Goal: Find specific page/section: Find specific page/section

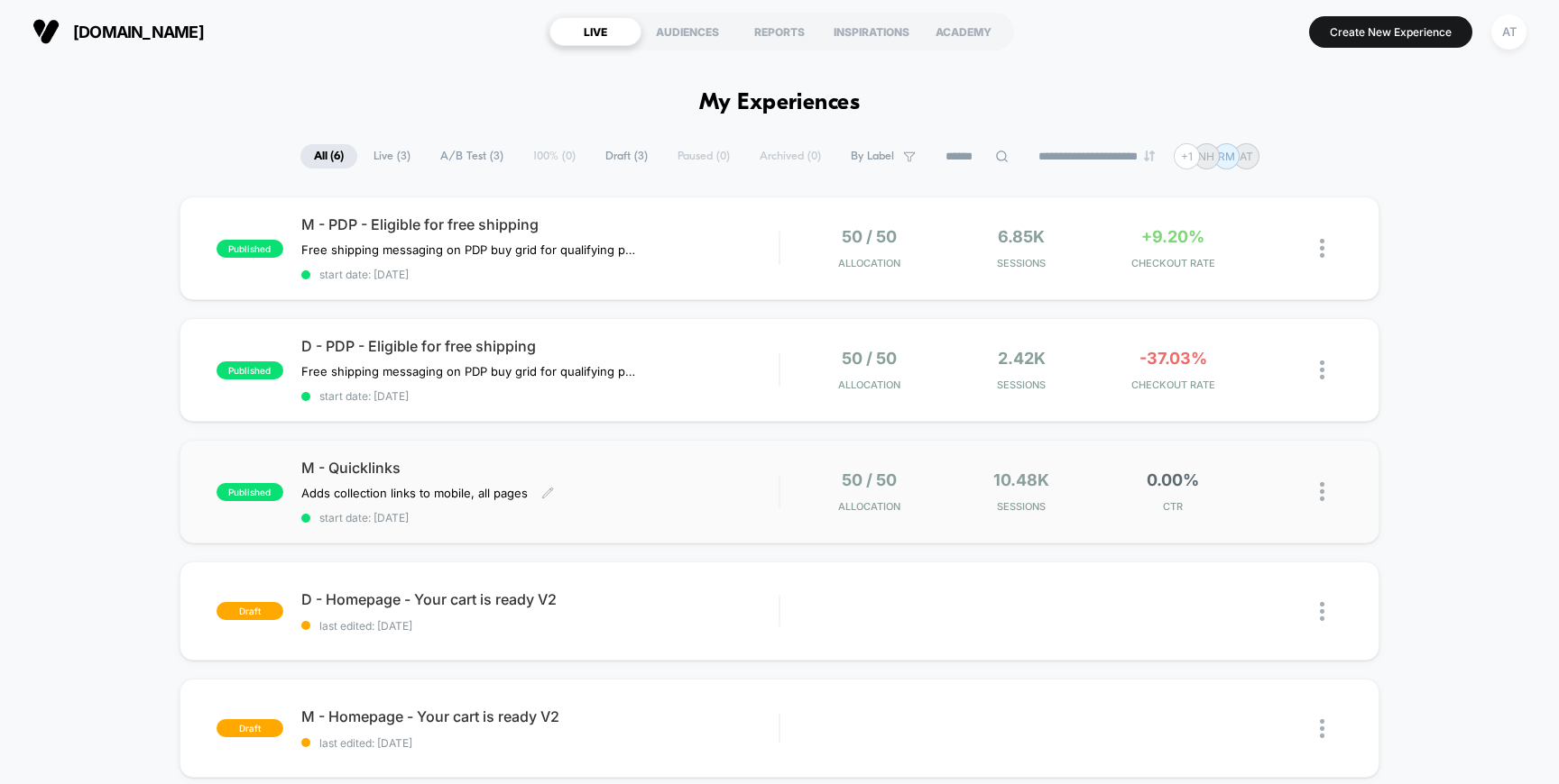
click at [686, 506] on div "M - Quicklinks Adds collection links to mobile, all pages Click to edit experie…" at bounding box center [540, 492] width 478 height 66
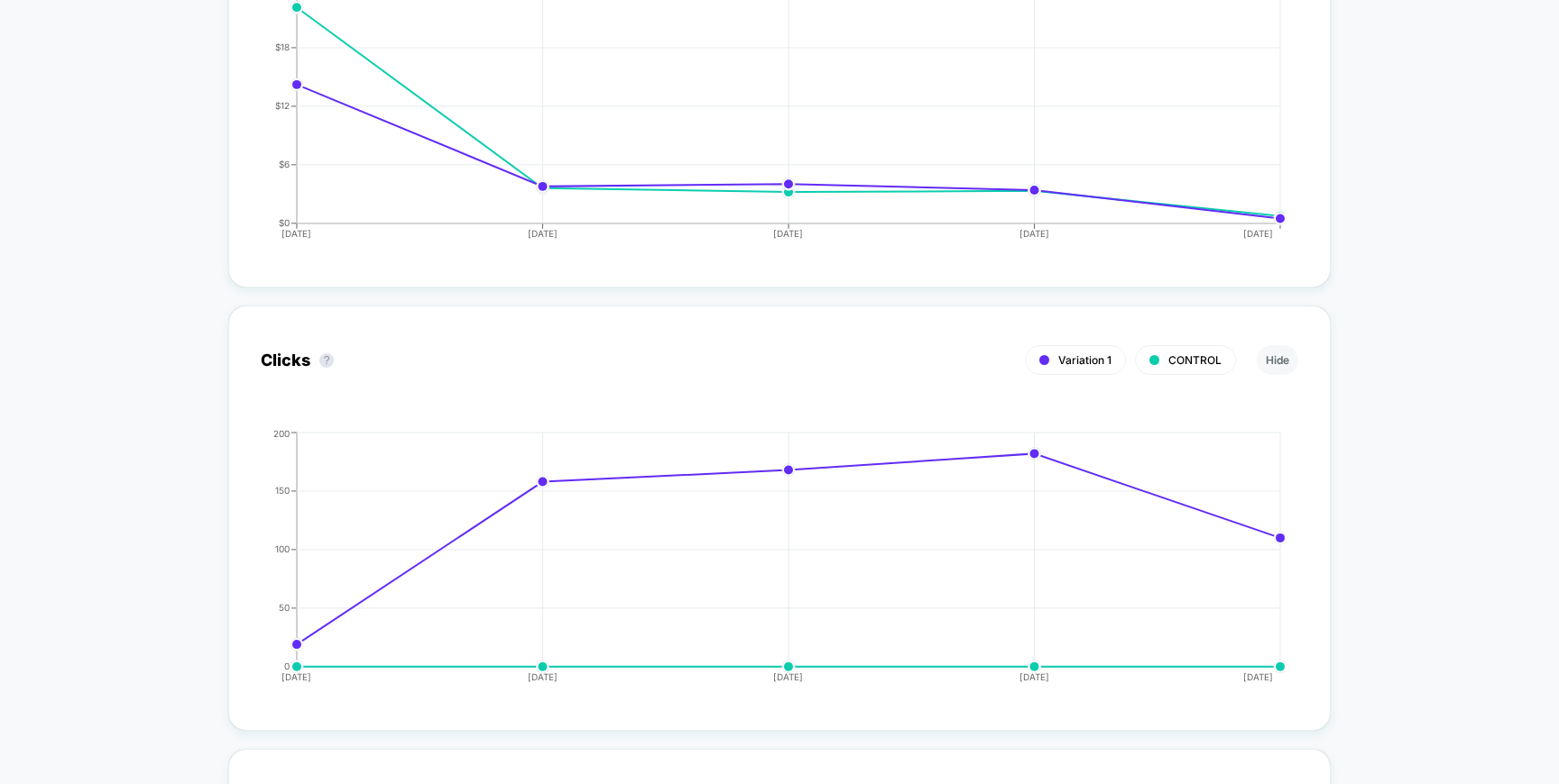
scroll to position [2342, 0]
